Goal: Task Accomplishment & Management: Use online tool/utility

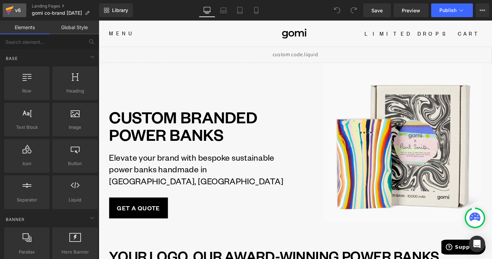
click at [19, 11] on div "v6" at bounding box center [18, 10] width 9 height 9
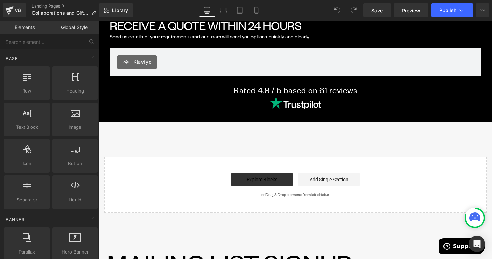
scroll to position [2244, 0]
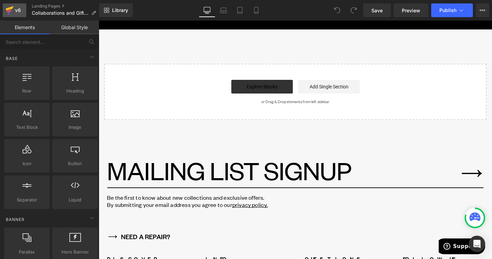
click at [17, 7] on div "v6" at bounding box center [18, 10] width 9 height 9
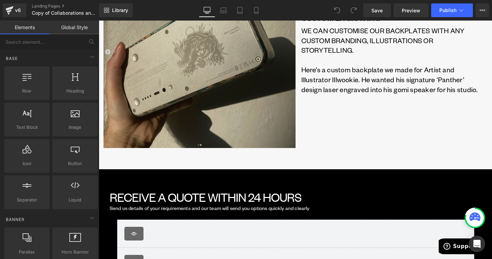
scroll to position [1953, 0]
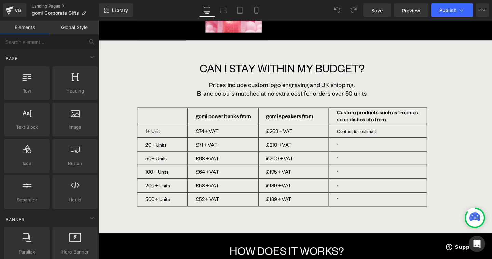
scroll to position [964, 0]
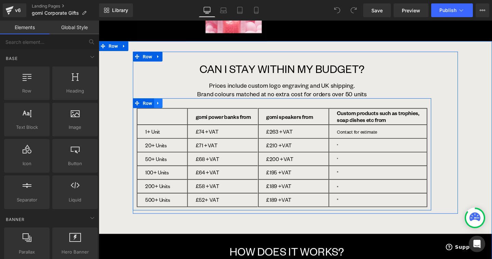
click at [162, 106] on icon at bounding box center [160, 107] width 1 height 3
click at [163, 105] on icon at bounding box center [161, 107] width 5 height 5
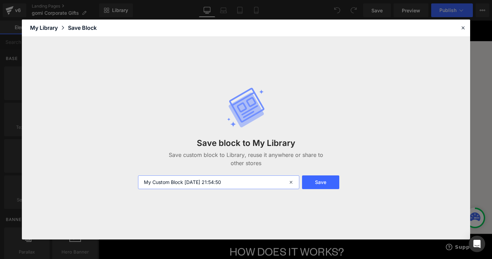
click at [209, 179] on input "My Custom Block 2025-08-20 21:54:50" at bounding box center [218, 182] width 161 height 14
type input "Table"
click at [332, 181] on button "Save" at bounding box center [320, 182] width 37 height 14
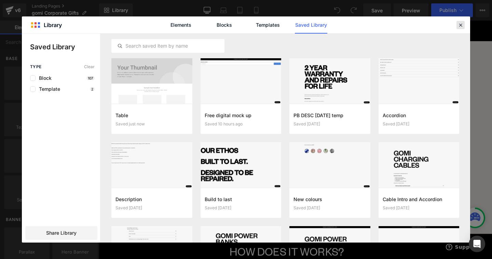
click at [462, 26] on icon at bounding box center [461, 25] width 6 height 6
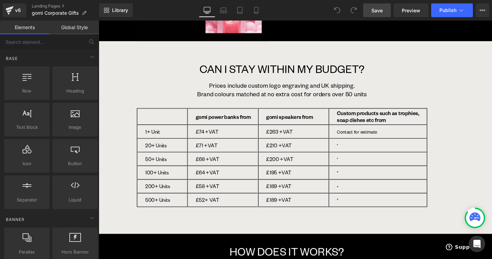
drag, startPoint x: 387, startPoint y: 12, endPoint x: 308, endPoint y: 72, distance: 99.7
click at [387, 12] on link "Save" at bounding box center [378, 10] width 28 height 14
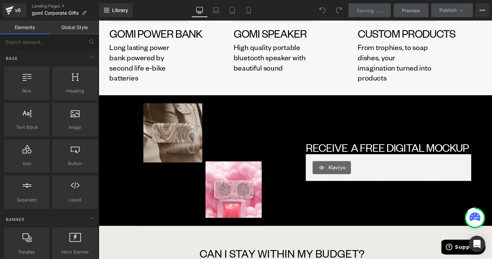
scroll to position [764, 0]
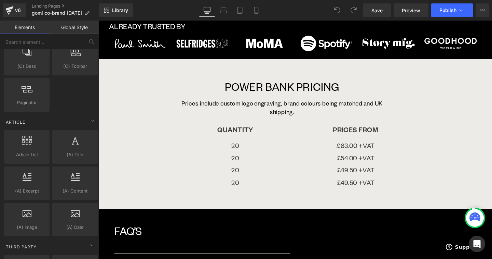
scroll to position [1336, 0]
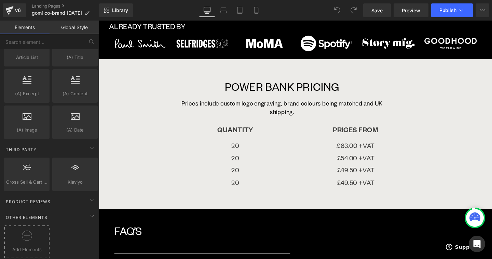
click at [36, 232] on div at bounding box center [27, 237] width 42 height 15
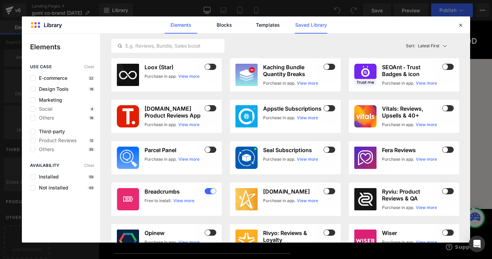
click at [308, 29] on link "Saved Library" at bounding box center [311, 24] width 32 height 17
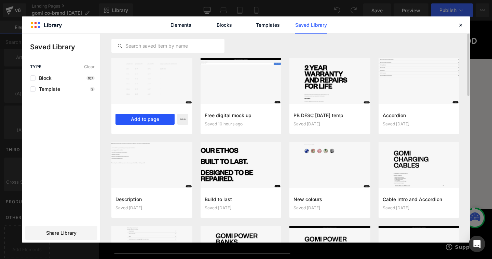
drag, startPoint x: 158, startPoint y: 115, endPoint x: 63, endPoint y: 99, distance: 96.6
click at [158, 115] on button "Add to page" at bounding box center [145, 119] width 59 height 11
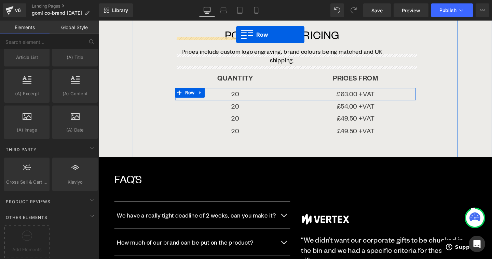
scroll to position [847, 0]
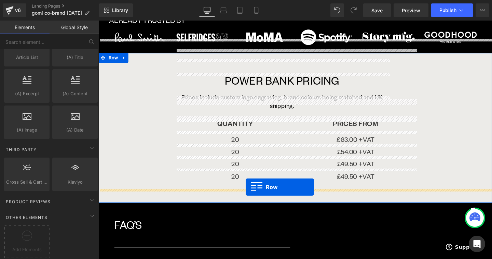
drag, startPoint x: 106, startPoint y: 123, endPoint x: 253, endPoint y: 195, distance: 164.0
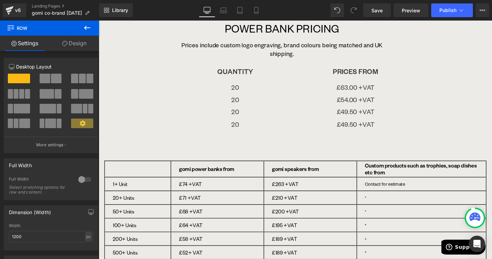
scroll to position [856, 0]
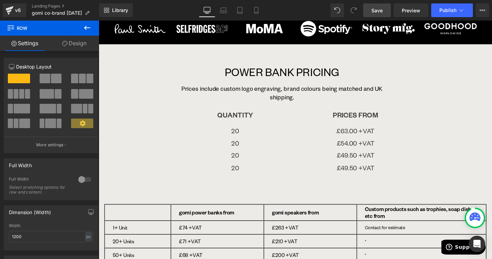
click at [383, 14] on link "Save" at bounding box center [378, 10] width 28 height 14
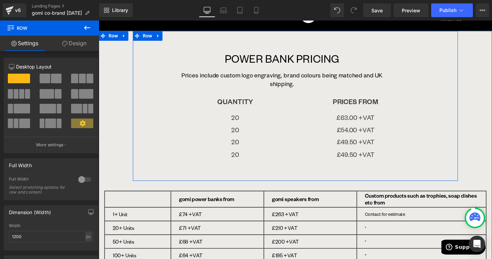
scroll to position [896, 0]
